Goal: Task Accomplishment & Management: Manage account settings

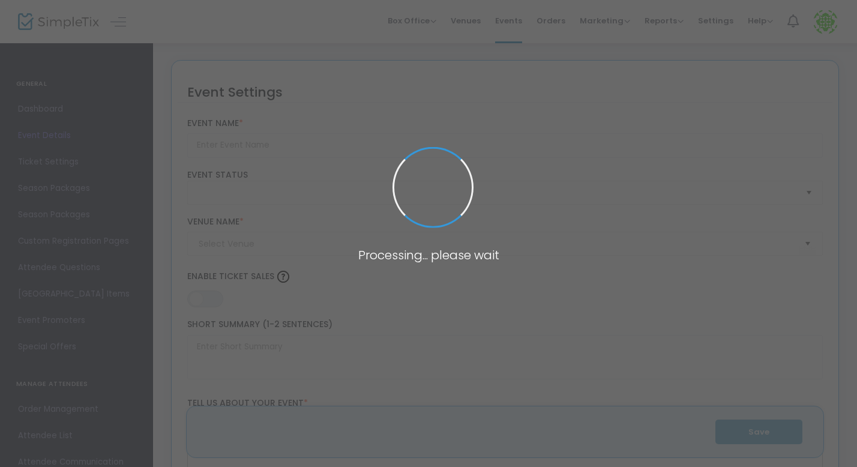
type input "[PERSON_NAME][GEOGRAPHIC_DATA] - Farm Haunt 2025"
type textarea "It’s baacckkkk…Can you handle our farm in the dark? Grab your friends and give …"
type input "Buy Tickets"
type input "[PERSON_NAME] Farm Market"
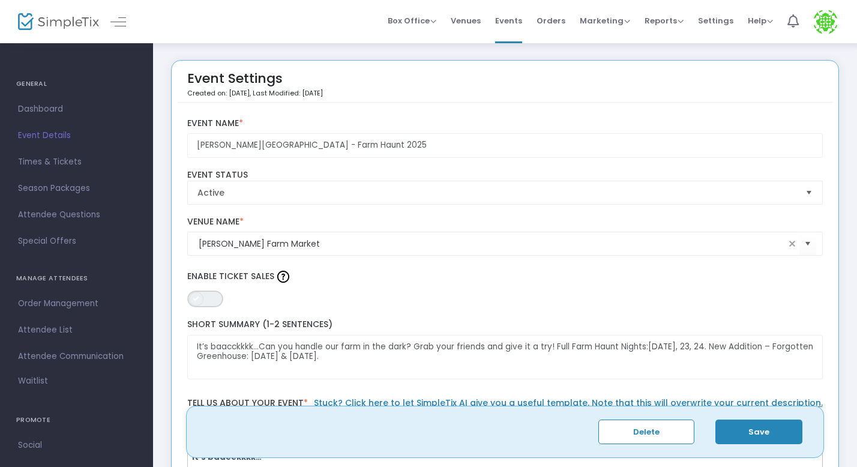
click at [206, 299] on span "ON OFF" at bounding box center [205, 299] width 36 height 17
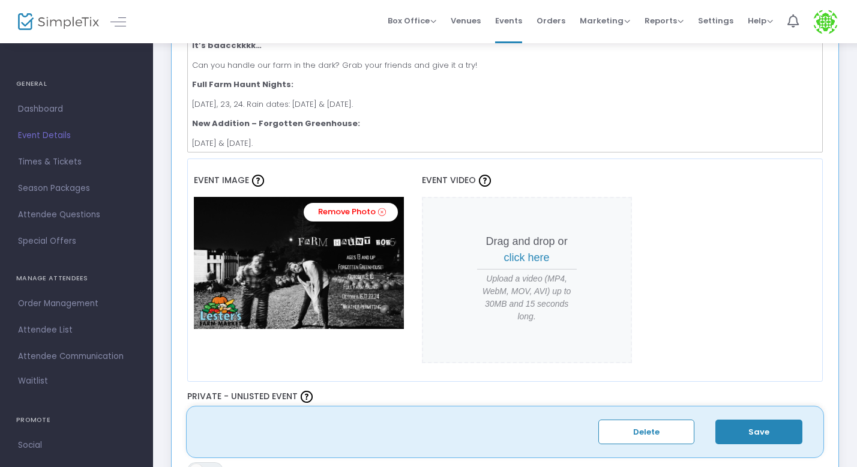
click at [758, 432] on button "Save" at bounding box center [759, 432] width 87 height 25
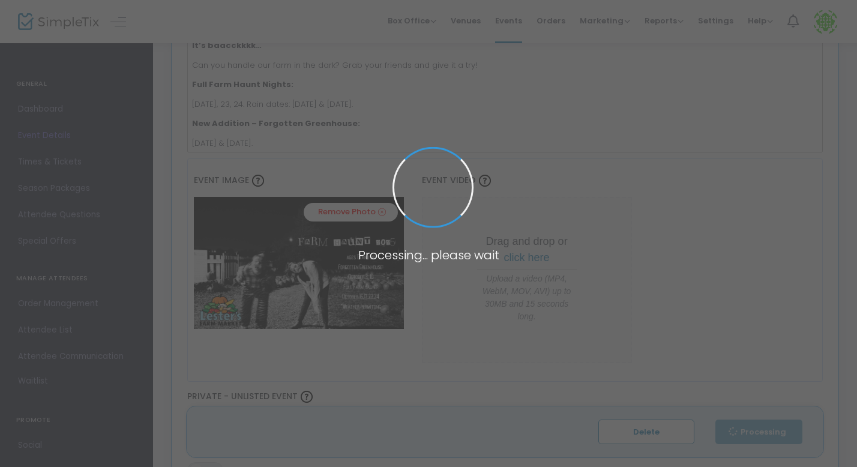
type input "1"
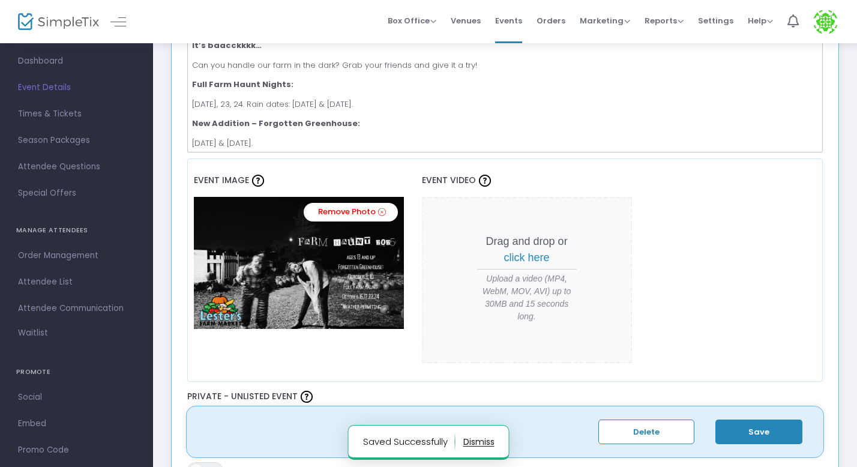
scroll to position [97, 0]
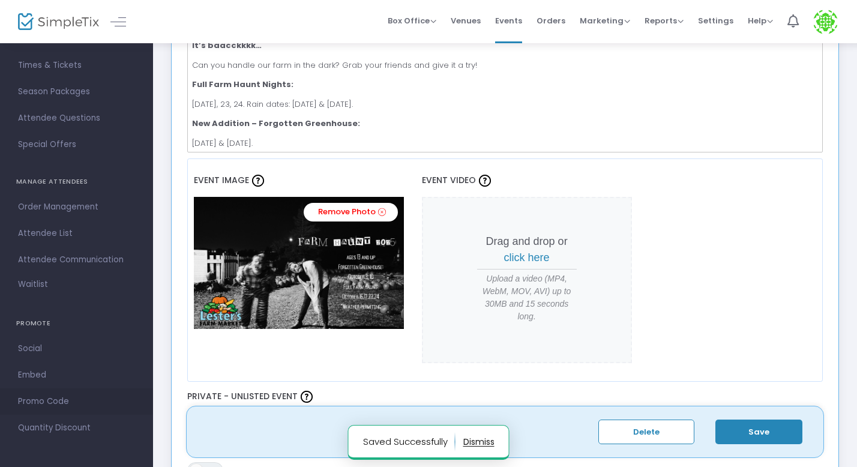
click at [50, 402] on span "Promo Code" at bounding box center [76, 402] width 117 height 16
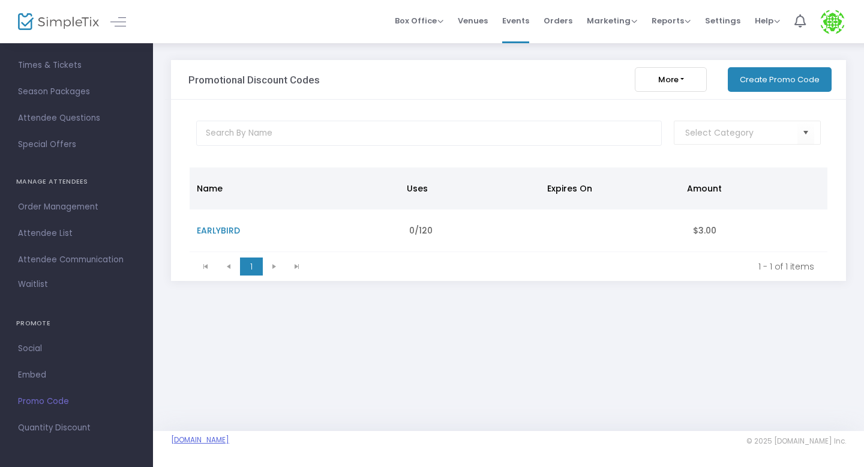
click at [229, 439] on link "[DOMAIN_NAME]" at bounding box center [200, 440] width 58 height 10
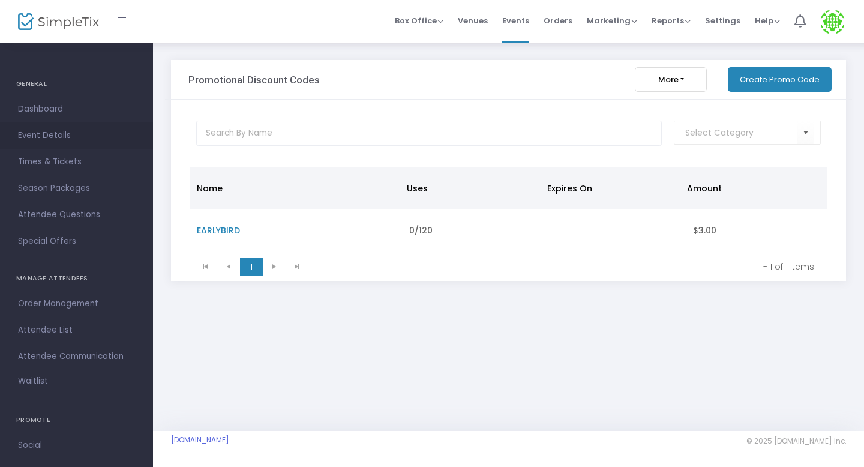
click at [60, 135] on span "Event Details" at bounding box center [76, 136] width 117 height 16
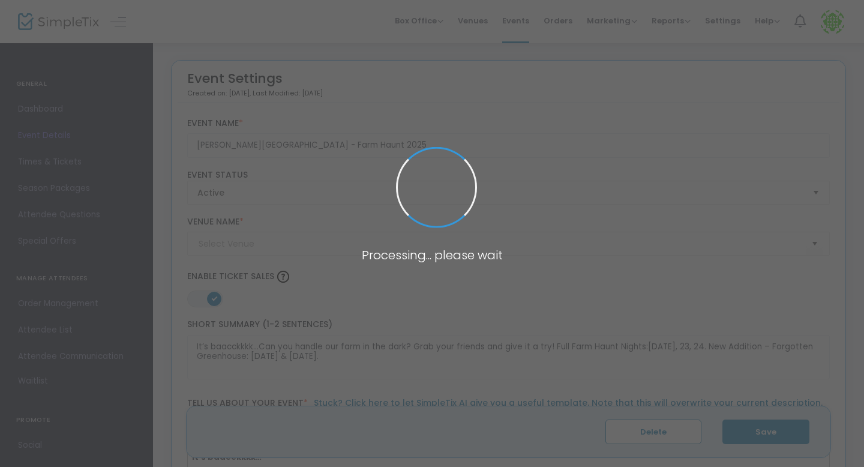
click at [61, 165] on span at bounding box center [432, 233] width 864 height 467
type input "[PERSON_NAME] Farm Market"
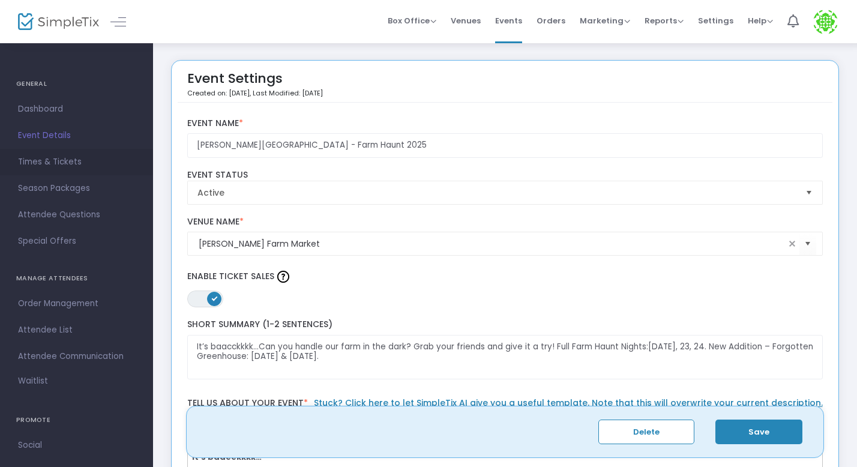
click at [57, 164] on span "Times & Tickets" at bounding box center [76, 162] width 117 height 16
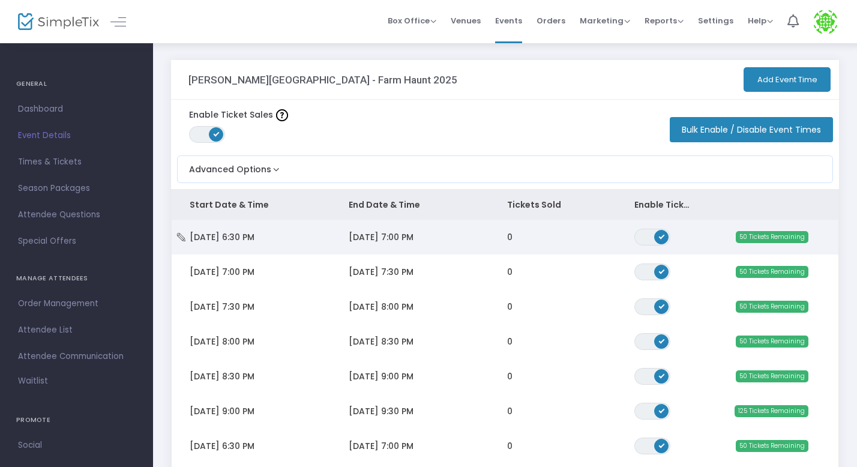
click at [513, 239] on td "0" at bounding box center [552, 237] width 127 height 35
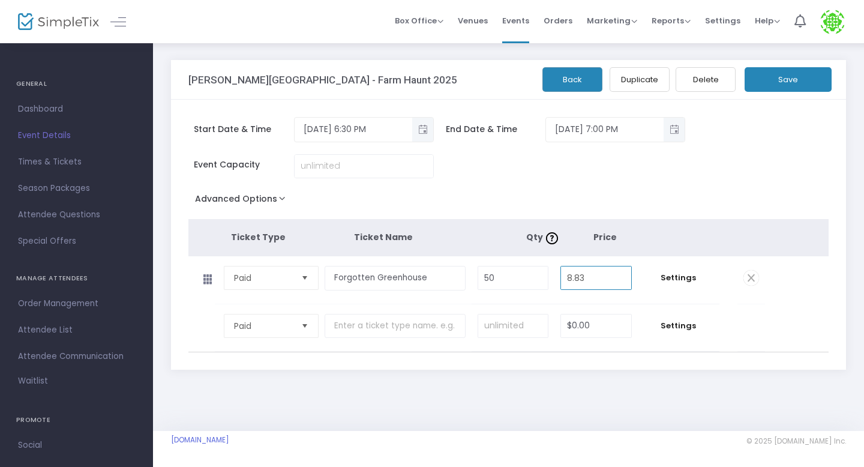
click at [598, 276] on input "8.83" at bounding box center [596, 278] width 70 height 23
type input "$8.25"
click at [783, 79] on button "Save" at bounding box center [788, 79] width 87 height 25
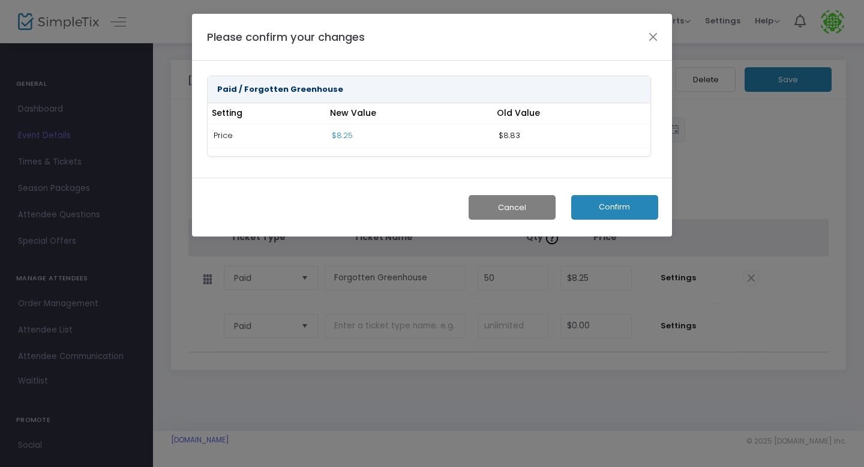
click at [600, 210] on button "Confirm" at bounding box center [614, 207] width 87 height 25
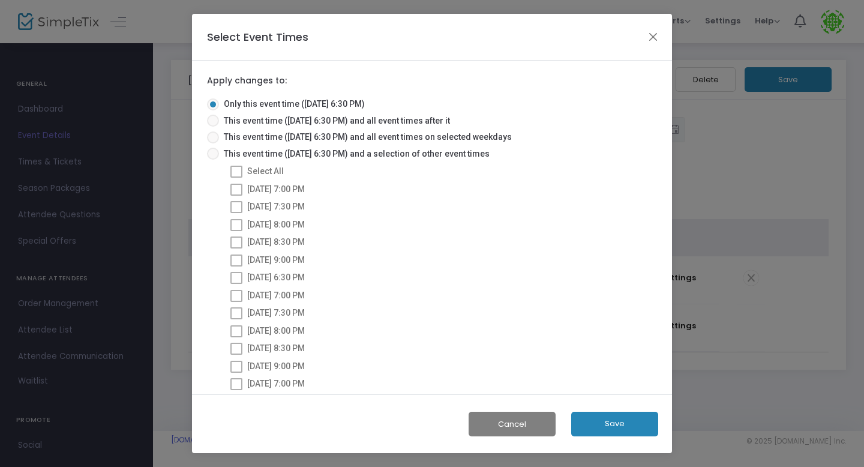
click at [380, 123] on span "This event time ([DATE] 6:30 PM) and all event times after it" at bounding box center [334, 121] width 231 height 13
click at [213, 127] on input "This event time ([DATE] 6:30 PM) and all event times after it" at bounding box center [213, 127] width 1 height 1
radio input "true"
click at [596, 424] on button "Save" at bounding box center [614, 424] width 87 height 25
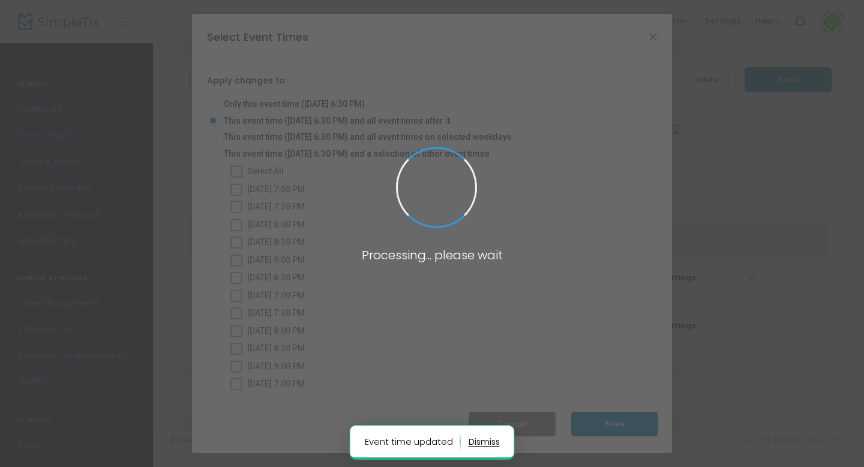
radio input "true"
